Goal: Task Accomplishment & Management: Manage account settings

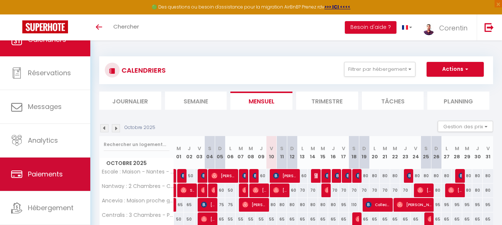
scroll to position [35, 0]
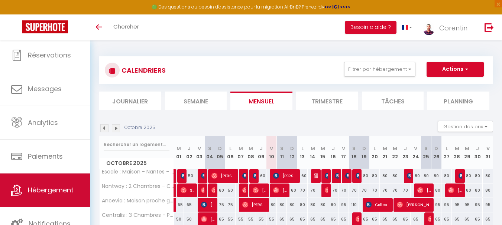
click at [67, 189] on span "Hébergement" at bounding box center [51, 190] width 46 height 9
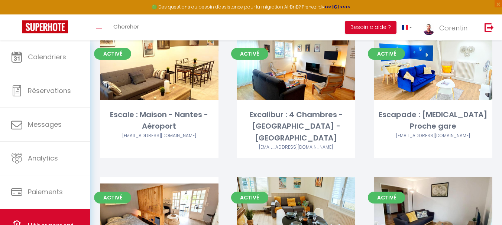
scroll to position [28, 0]
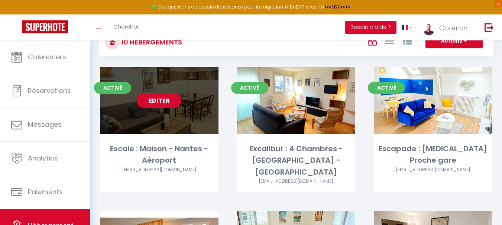
click at [193, 131] on div "Editer" at bounding box center [159, 100] width 118 height 67
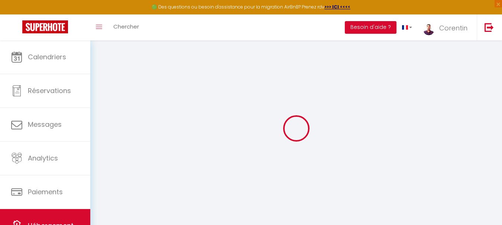
select select
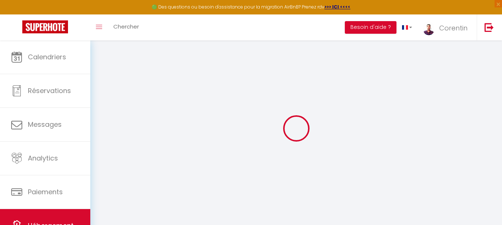
checkbox input "false"
select select
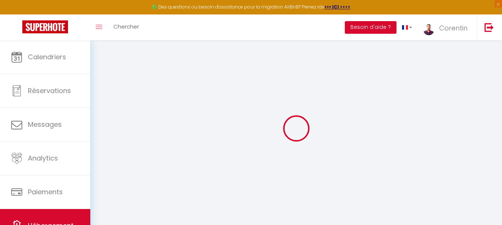
select select
checkbox input "false"
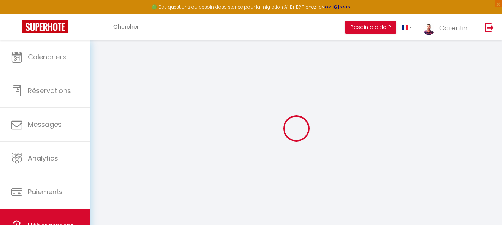
checkbox input "false"
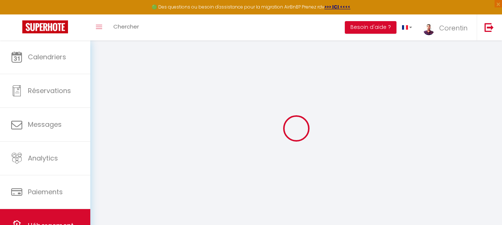
checkbox input "false"
select select "17:00"
select select
select select "11:00"
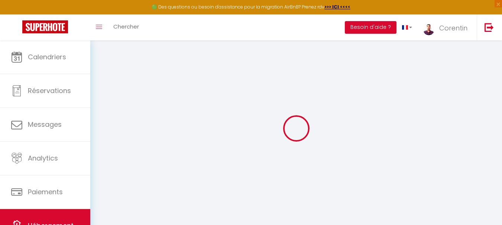
select select "30"
select select "120"
select select
checkbox input "false"
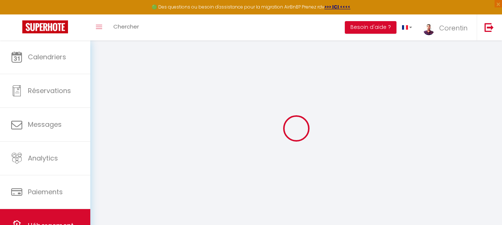
checkbox input "false"
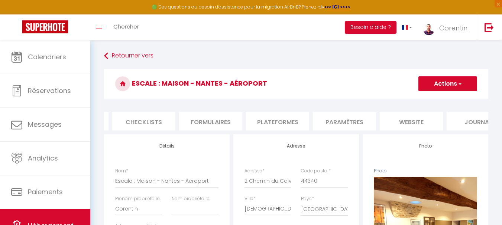
scroll to position [0, 265]
click at [290, 120] on li "Plateformes" at bounding box center [271, 122] width 63 height 18
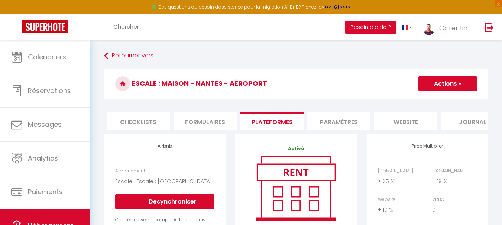
select select
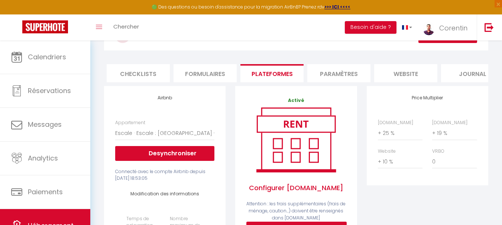
scroll to position [65, 0]
